Goal: Information Seeking & Learning: Find specific fact

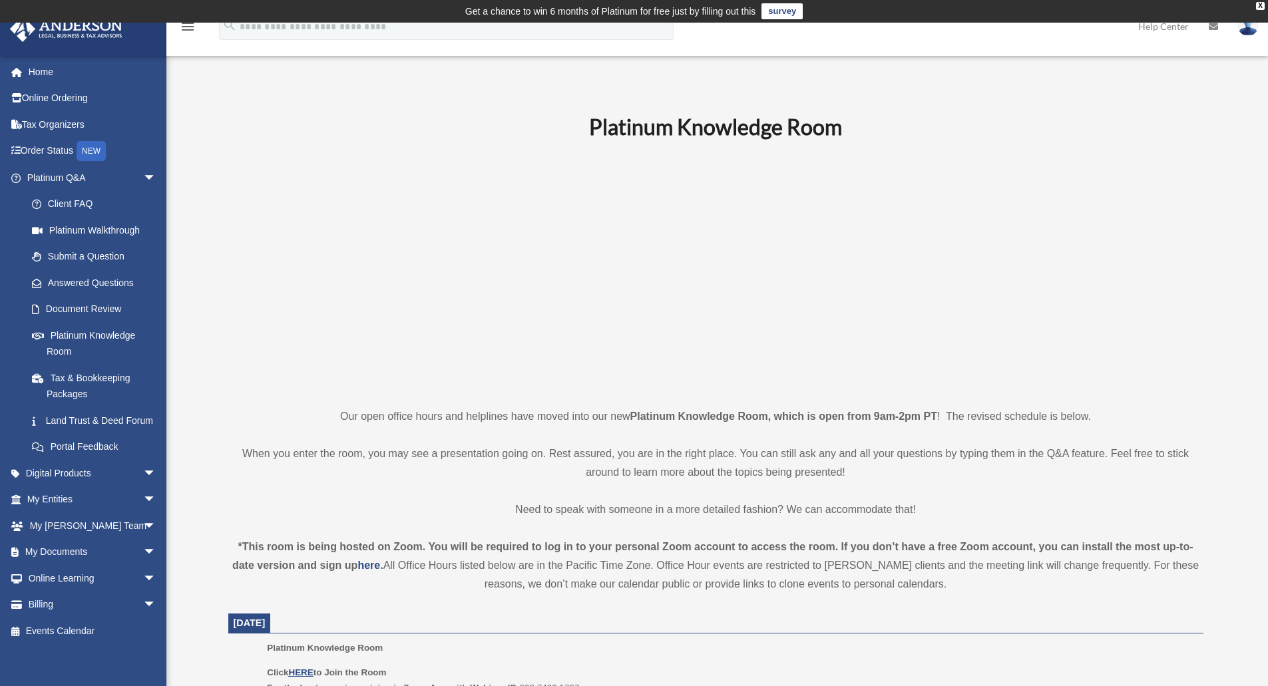
scroll to position [133, 0]
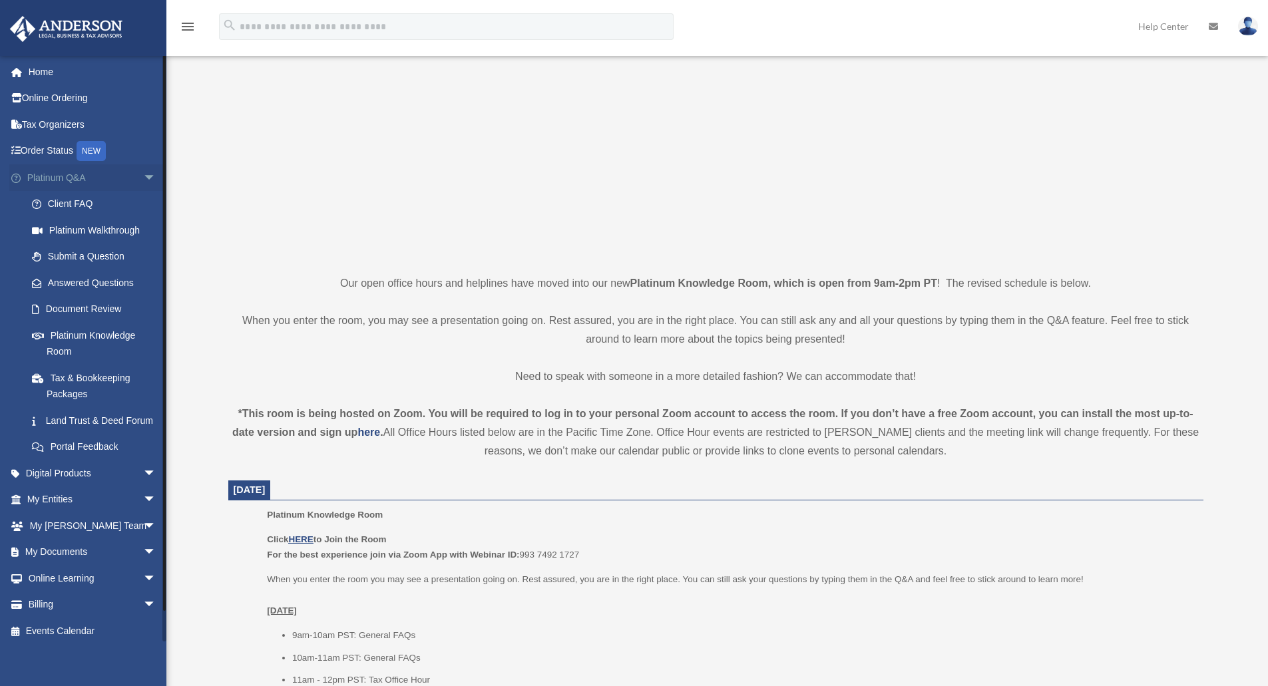
click at [143, 175] on span "arrow_drop_down" at bounding box center [156, 177] width 27 height 27
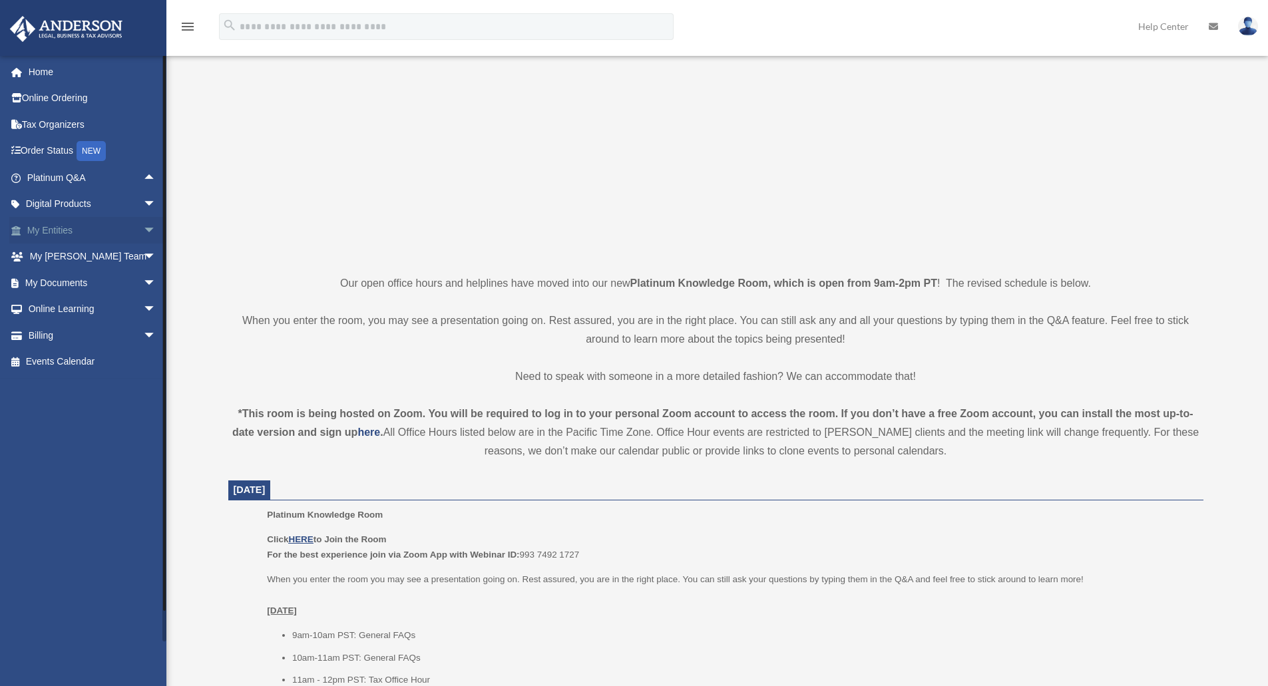
click at [147, 232] on span "arrow_drop_down" at bounding box center [156, 230] width 27 height 27
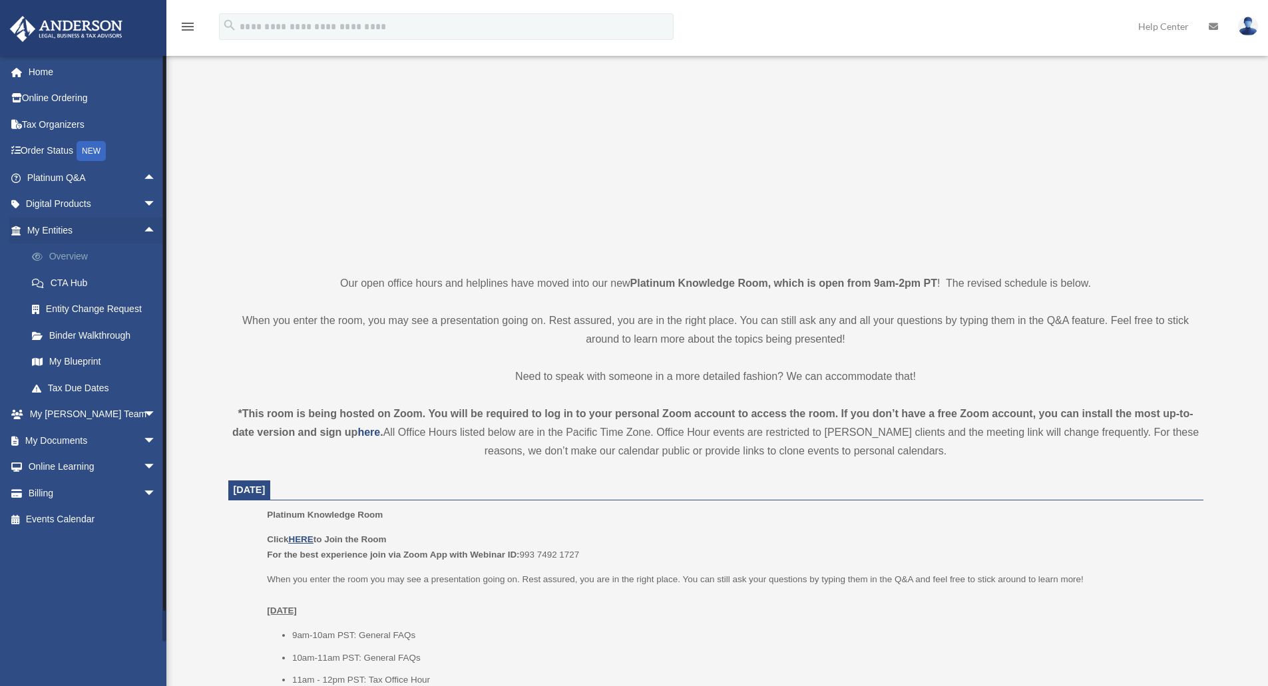
click at [77, 262] on link "Overview" at bounding box center [98, 257] width 158 height 27
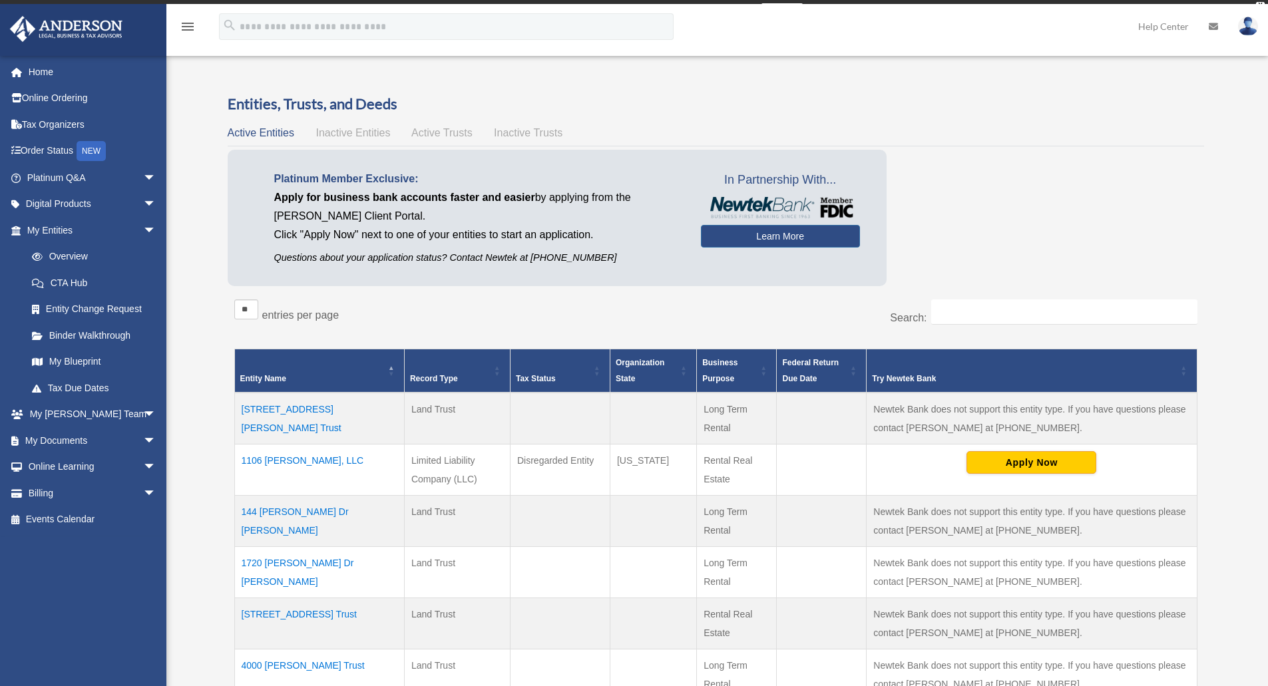
click at [492, 297] on div "Entities, Trusts, and Deeds Active Entities Inactive Entities Active Trusts Ina…" at bounding box center [716, 529] width 977 height 871
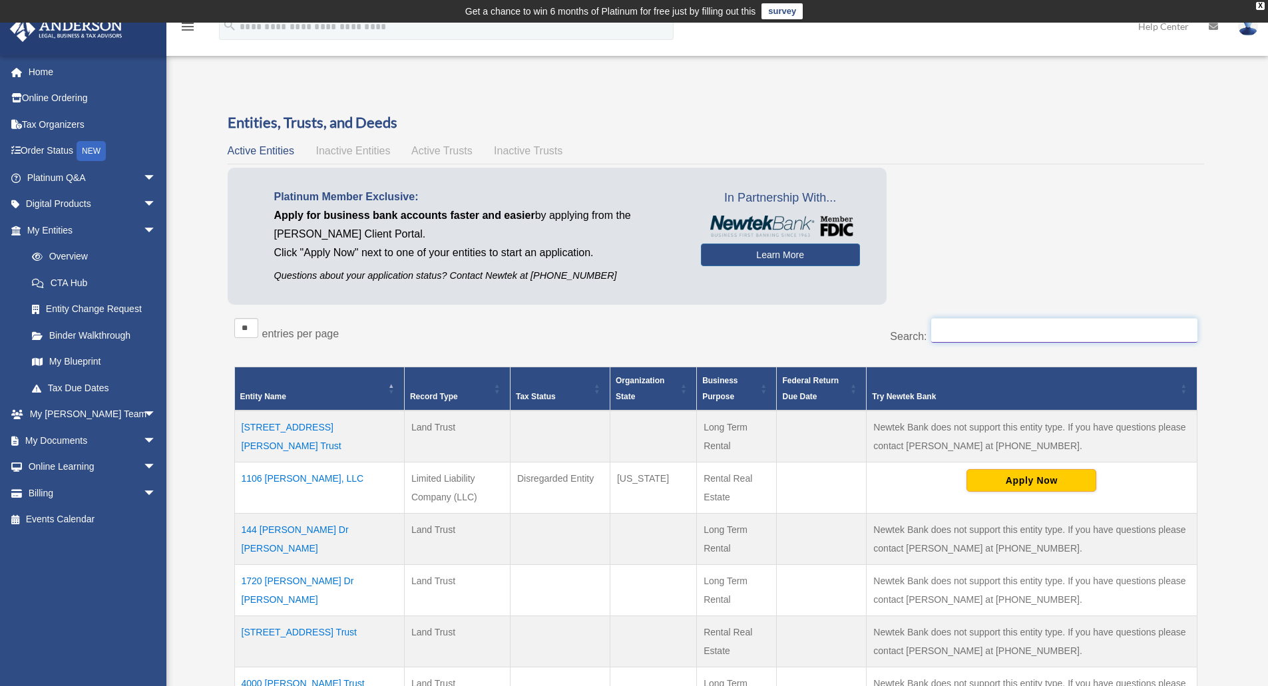
click at [960, 329] on input "Search:" at bounding box center [1064, 330] width 266 height 25
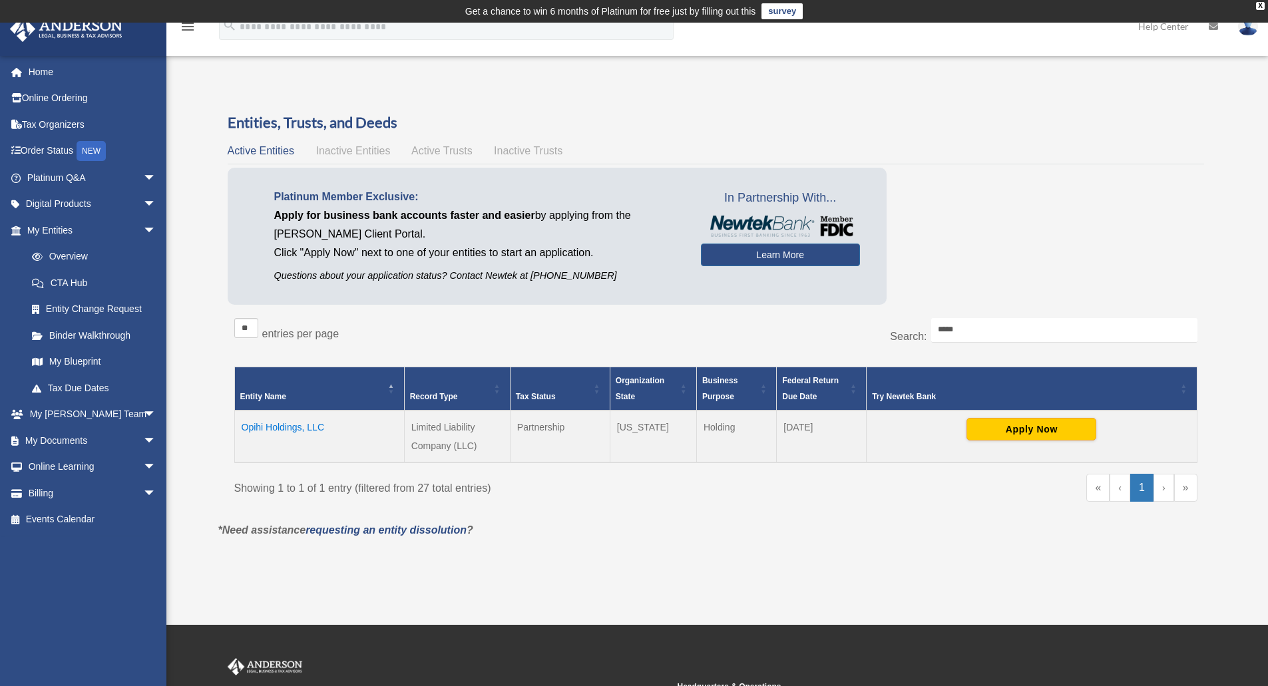
click at [287, 427] on td "Opihi Holdings, LLC" at bounding box center [319, 437] width 170 height 52
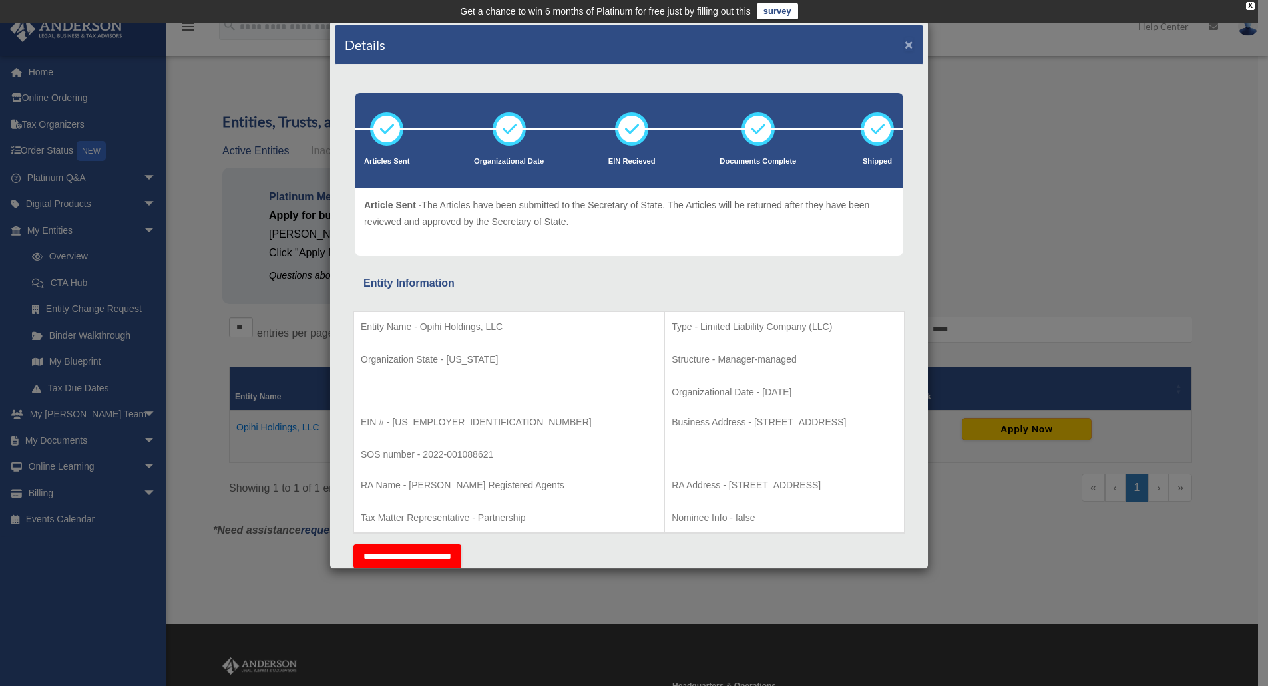
click at [905, 44] on button "×" at bounding box center [909, 44] width 9 height 14
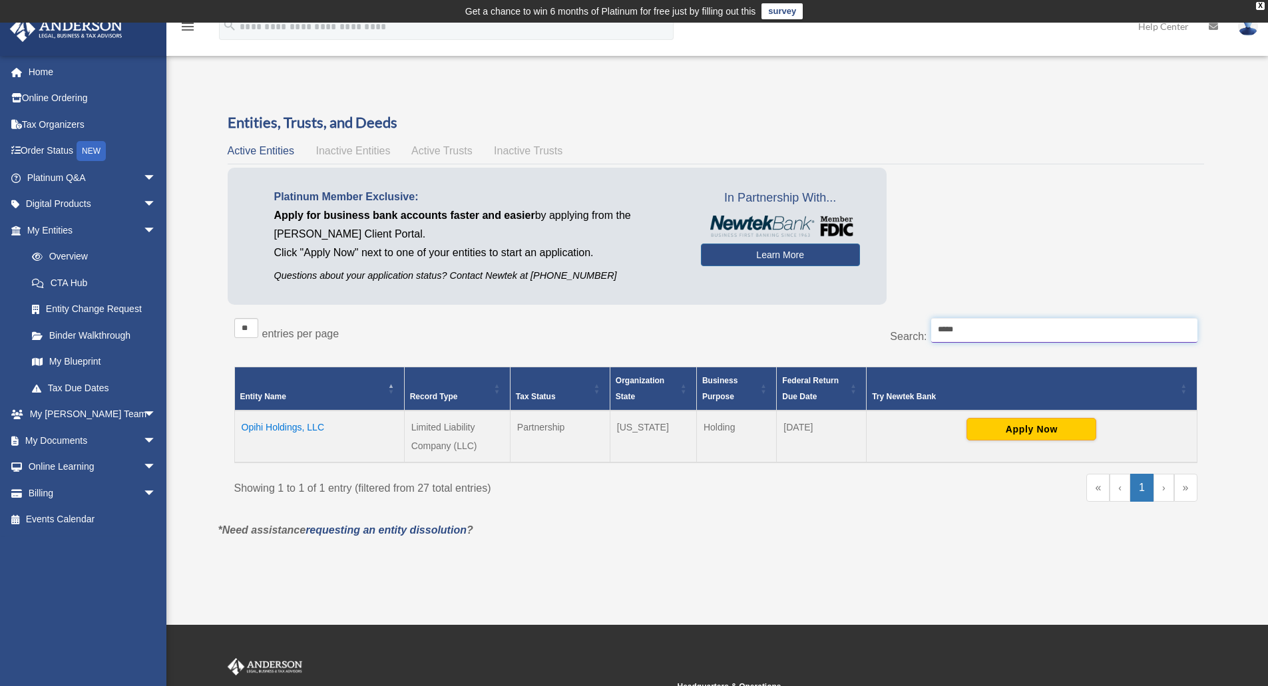
click at [962, 326] on input "*****" at bounding box center [1064, 330] width 266 height 25
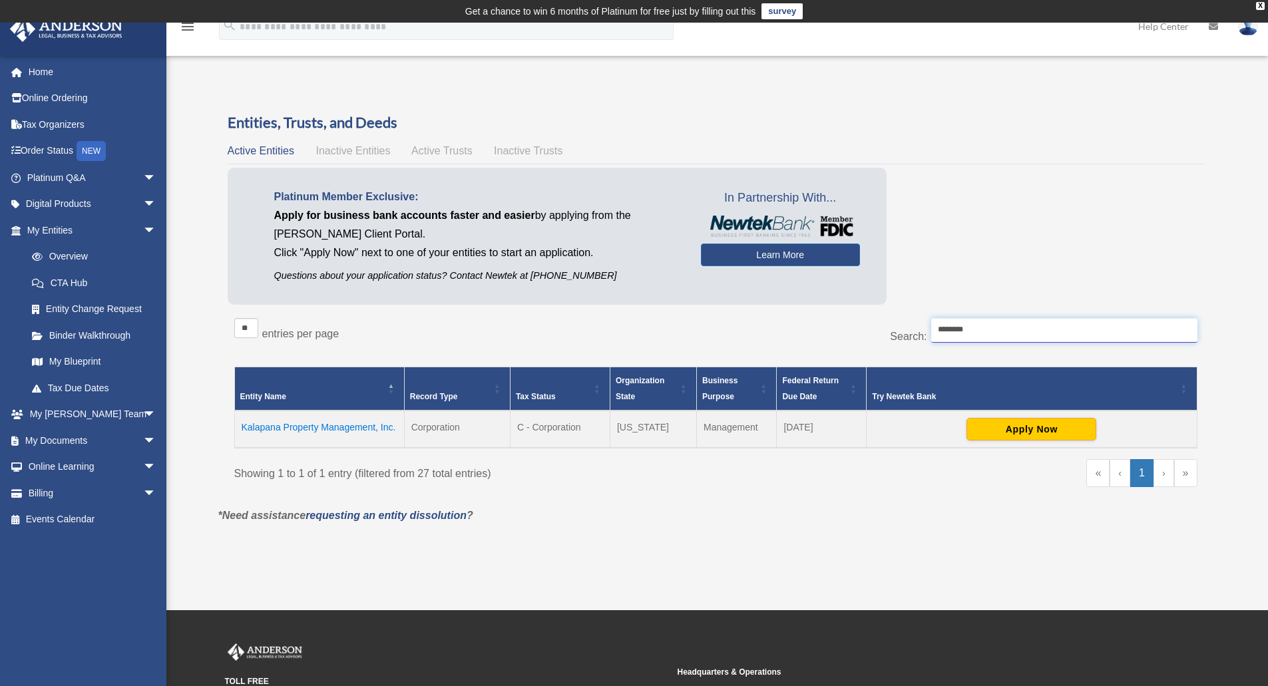
type input "********"
click at [343, 424] on td "Kalapana Property Management, Inc." at bounding box center [319, 429] width 170 height 37
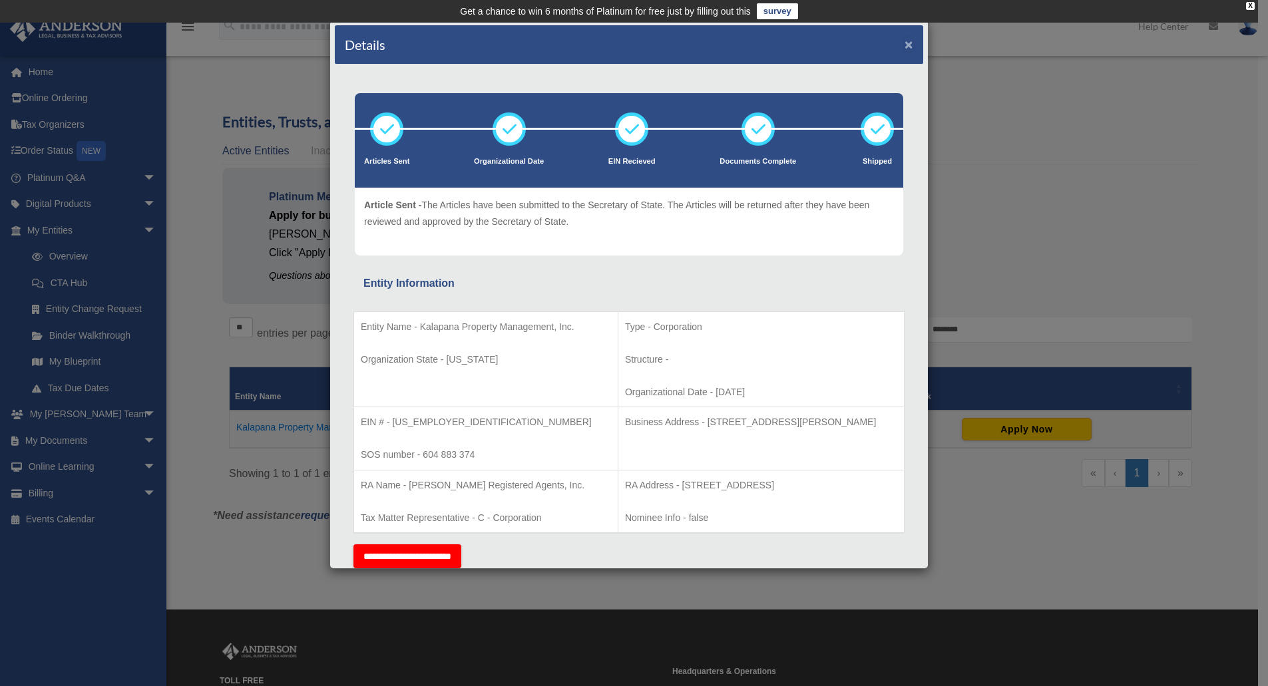
click at [905, 47] on button "×" at bounding box center [909, 44] width 9 height 14
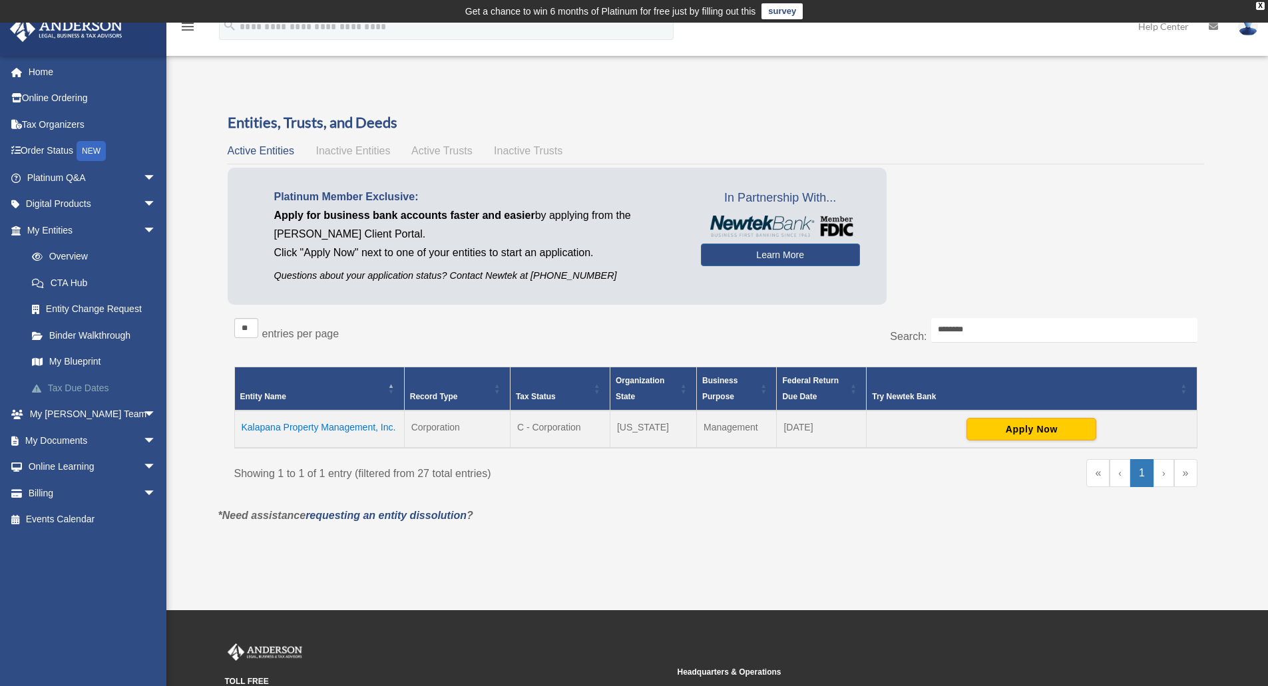
click at [88, 386] on link "Tax Due Dates" at bounding box center [98, 388] width 158 height 27
